Goal: Transaction & Acquisition: Purchase product/service

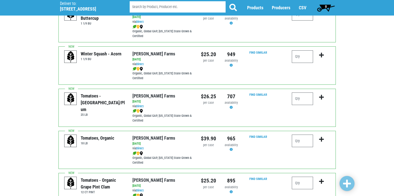
scroll to position [241, 0]
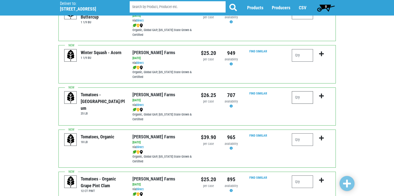
click at [303, 100] on input "number" at bounding box center [302, 97] width 21 height 13
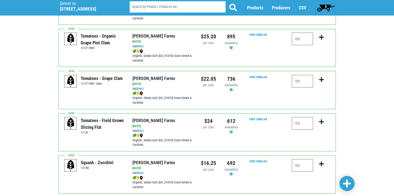
scroll to position [385, 0]
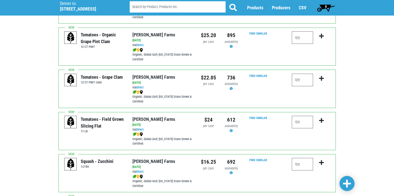
type input "1"
click at [298, 123] on input "number" at bounding box center [302, 122] width 21 height 13
type input "4"
click at [302, 163] on input "number" at bounding box center [302, 164] width 21 height 13
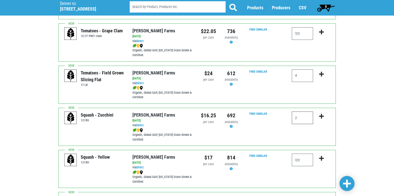
scroll to position [433, 0]
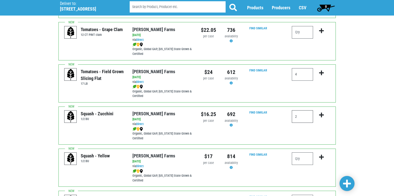
type input "2"
click at [307, 161] on input "number" at bounding box center [302, 158] width 21 height 13
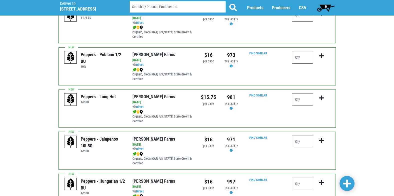
scroll to position [666, 0]
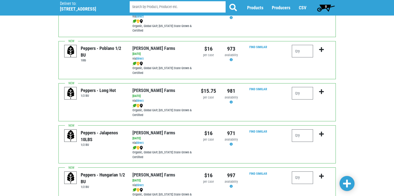
type input "1"
click at [300, 136] on input "number" at bounding box center [302, 135] width 21 height 13
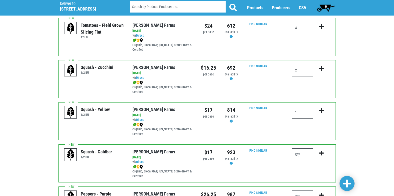
scroll to position [478, 0]
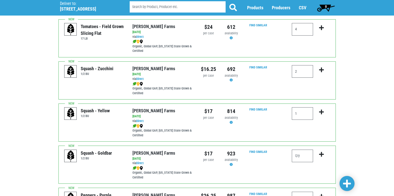
type input "1"
click at [322, 111] on icon "submit" at bounding box center [321, 112] width 5 height 6
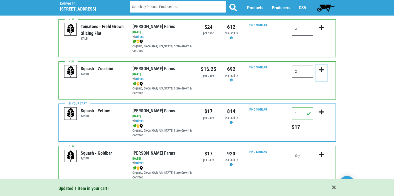
click at [320, 68] on icon "submit" at bounding box center [321, 70] width 5 height 6
click at [322, 70] on icon "submit" at bounding box center [321, 70] width 5 height 6
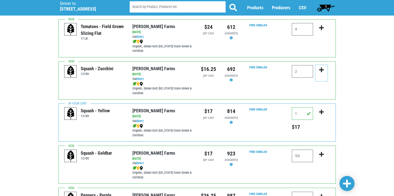
click at [322, 71] on icon "submit" at bounding box center [321, 70] width 5 height 6
click at [321, 25] on button "submit" at bounding box center [322, 31] width 12 height 16
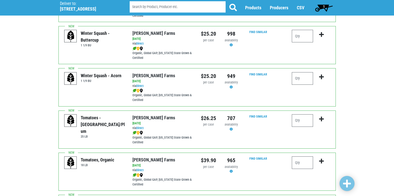
scroll to position [221, 0]
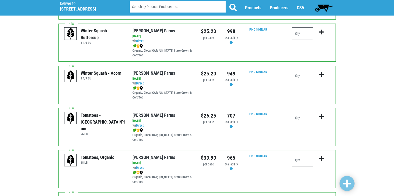
click at [304, 118] on input "number" at bounding box center [302, 118] width 21 height 13
type input "1"
click at [321, 116] on icon "submit" at bounding box center [321, 117] width 5 height 6
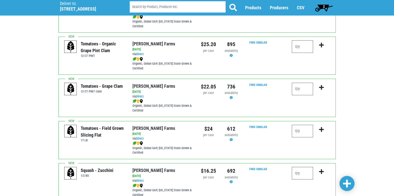
scroll to position [380, 0]
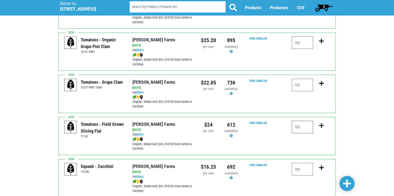
click at [305, 129] on input "number" at bounding box center [302, 127] width 21 height 13
type input "4"
click at [321, 125] on icon "submit" at bounding box center [321, 126] width 5 height 6
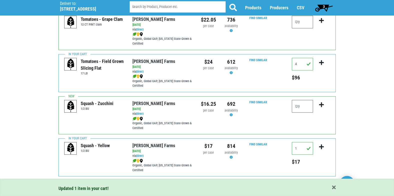
scroll to position [444, 0]
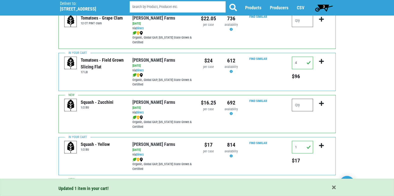
click at [303, 104] on input "number" at bounding box center [302, 105] width 21 height 13
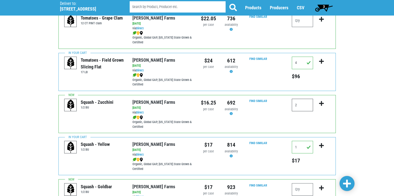
type input "2"
click at [321, 101] on icon "submit" at bounding box center [321, 104] width 5 height 6
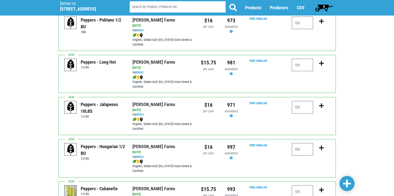
scroll to position [697, 0]
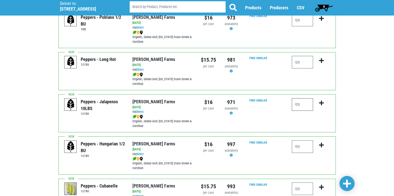
click at [303, 106] on input "number" at bounding box center [302, 104] width 21 height 13
type input "1"
click at [321, 103] on icon "submit" at bounding box center [321, 103] width 5 height 6
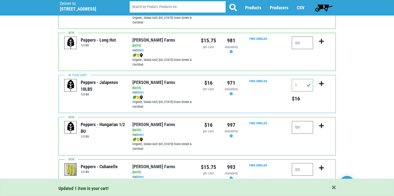
scroll to position [750, 0]
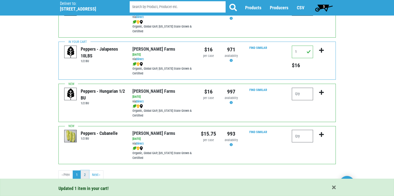
click at [85, 174] on link "2" at bounding box center [85, 174] width 8 height 9
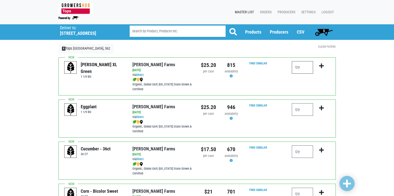
click at [303, 67] on input "number" at bounding box center [302, 67] width 21 height 13
type input "2"
click at [306, 107] on input "number" at bounding box center [302, 109] width 21 height 13
type input "1"
click at [305, 151] on input "number" at bounding box center [302, 151] width 21 height 13
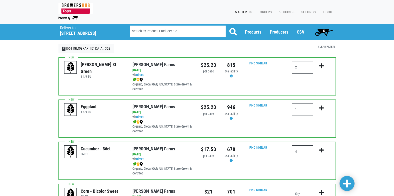
type input "4"
click at [321, 64] on icon "submit" at bounding box center [321, 66] width 5 height 6
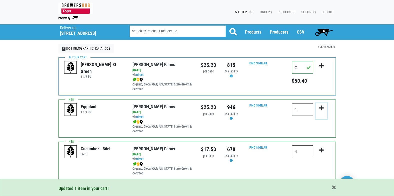
click at [322, 107] on icon "submit" at bounding box center [321, 108] width 5 height 6
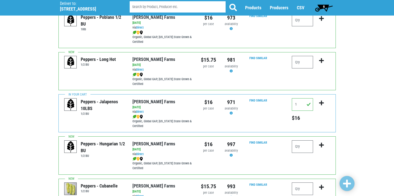
scroll to position [750, 0]
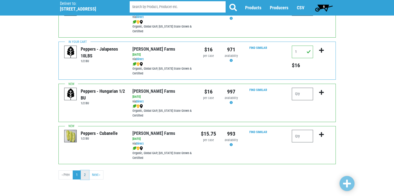
drag, startPoint x: 84, startPoint y: 174, endPoint x: 86, endPoint y: 172, distance: 2.8
click at [84, 174] on link "2" at bounding box center [85, 174] width 8 height 9
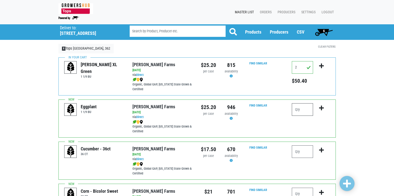
drag, startPoint x: 303, startPoint y: 108, endPoint x: 303, endPoint y: 105, distance: 3.3
click at [303, 108] on input "number" at bounding box center [302, 109] width 21 height 13
type input "1"
click at [321, 106] on icon "submit" at bounding box center [321, 108] width 5 height 6
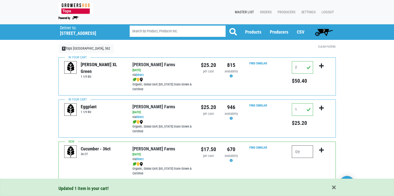
click at [304, 151] on input "number" at bounding box center [302, 151] width 21 height 13
type input "4"
click at [322, 149] on icon "submit" at bounding box center [321, 150] width 5 height 6
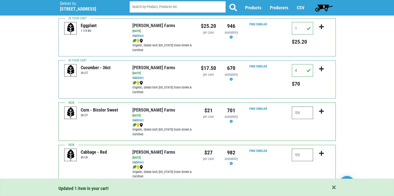
scroll to position [84, 0]
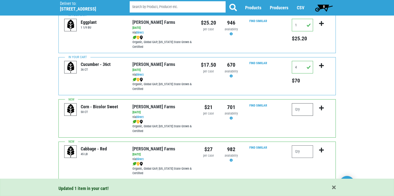
click at [296, 108] on input "number" at bounding box center [302, 109] width 21 height 13
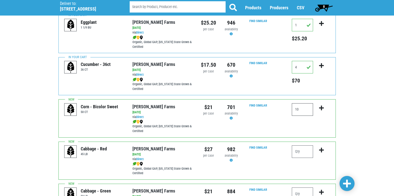
type input "10"
click at [322, 108] on icon "submit" at bounding box center [321, 108] width 5 height 6
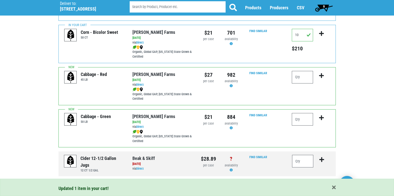
scroll to position [164, 0]
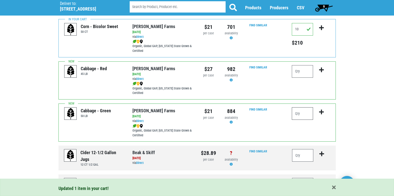
click at [309, 110] on input "number" at bounding box center [302, 113] width 21 height 13
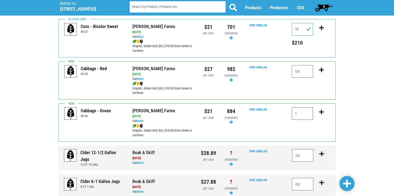
type input "1"
click at [321, 109] on button "submit" at bounding box center [322, 115] width 12 height 16
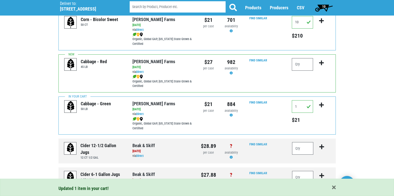
scroll to position [162, 0]
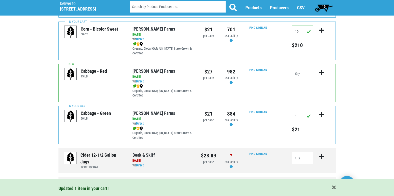
click at [324, 6] on span "10" at bounding box center [324, 7] width 4 height 4
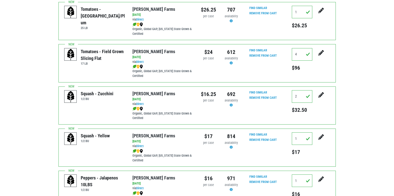
scroll to position [111, 0]
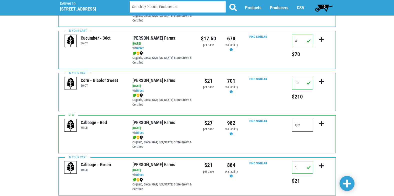
scroll to position [162, 0]
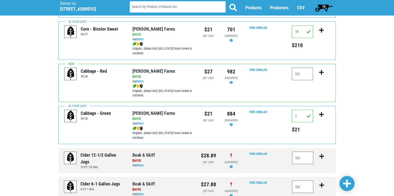
click at [323, 3] on div "10" at bounding box center [326, 8] width 34 height 16
click at [323, 4] on span "10" at bounding box center [324, 8] width 22 height 10
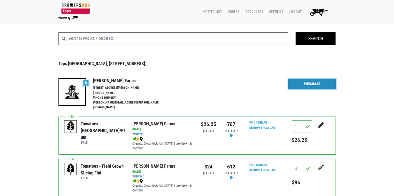
click at [314, 81] on link "Purchase" at bounding box center [313, 84] width 48 height 11
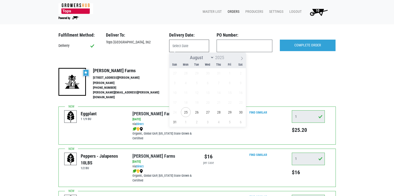
click at [197, 43] on input "text" at bounding box center [189, 46] width 40 height 13
click at [185, 111] on span "25" at bounding box center [186, 112] width 10 height 10
type input "2025-08-25"
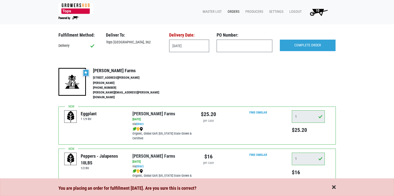
click at [334, 187] on span "button" at bounding box center [334, 187] width 4 height 6
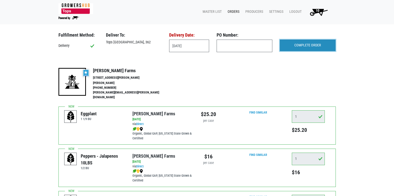
click at [304, 47] on input "COMPLETE ORDER" at bounding box center [308, 46] width 56 height 12
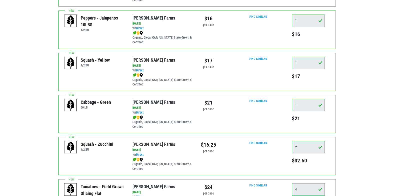
scroll to position [117, 0]
